Goal: Register for event/course

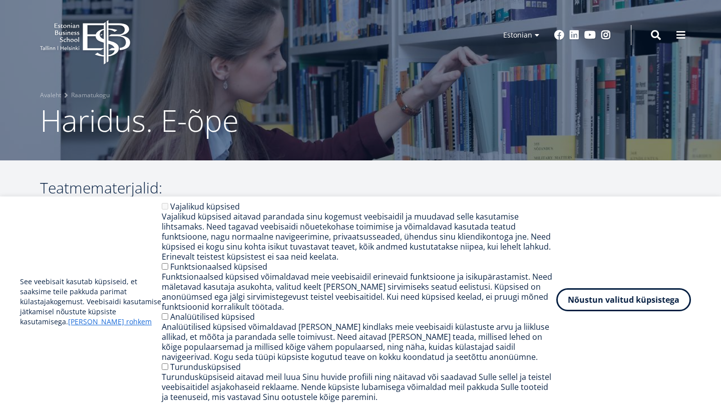
click at [635, 303] on button "Nõustun valitud küpsistega" at bounding box center [623, 299] width 135 height 23
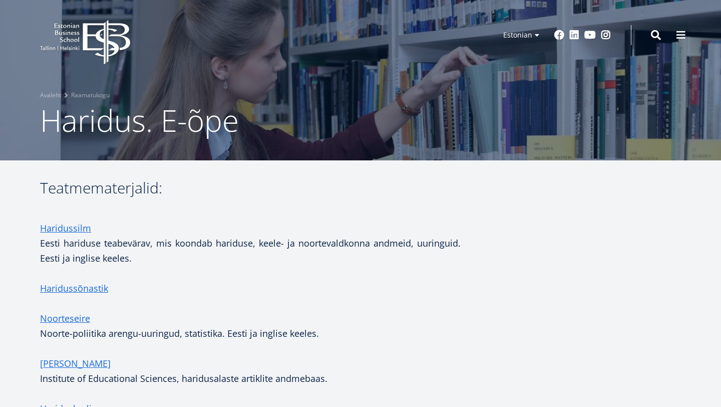
click at [86, 59] on icon "EBS Logo Created with Sketch." at bounding box center [85, 42] width 90 height 45
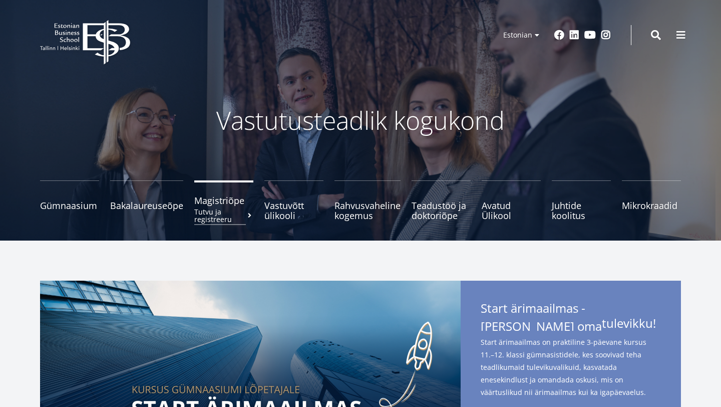
click at [219, 208] on small "Tutvu ja registreeru" at bounding box center [223, 215] width 59 height 15
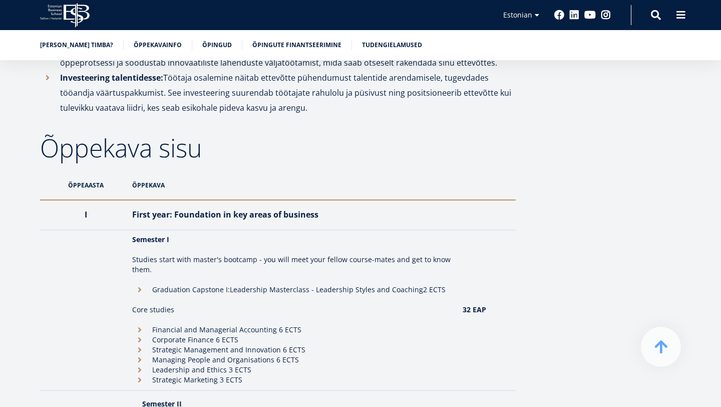
scroll to position [752, 0]
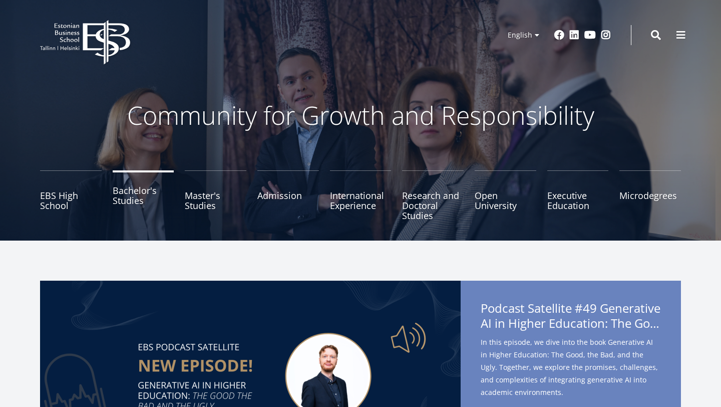
click at [132, 197] on link "Bachelor's Studies" at bounding box center [144, 195] width 62 height 50
